Goal: Transaction & Acquisition: Purchase product/service

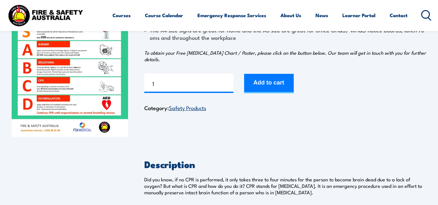
scroll to position [96, 0]
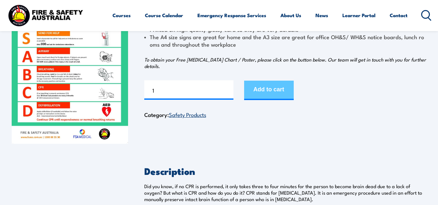
click at [269, 88] on button "Add to cart" at bounding box center [269, 90] width 50 height 19
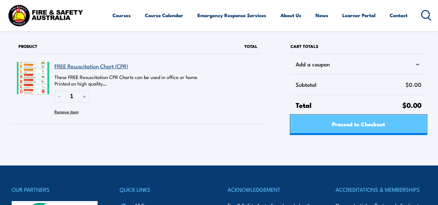
click at [362, 122] on span "Proceed to Checkout" at bounding box center [358, 124] width 53 height 17
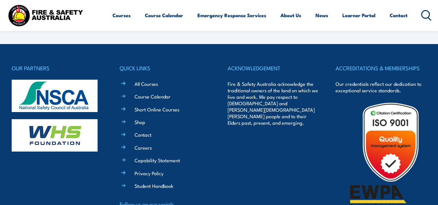
select select "VIC"
